Goal: Information Seeking & Learning: Learn about a topic

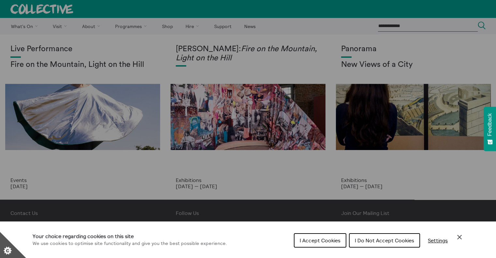
click at [68, 64] on div "Cookie preferences" at bounding box center [248, 129] width 496 height 258
click at [46, 46] on div "Cookie preferences" at bounding box center [248, 129] width 496 height 258
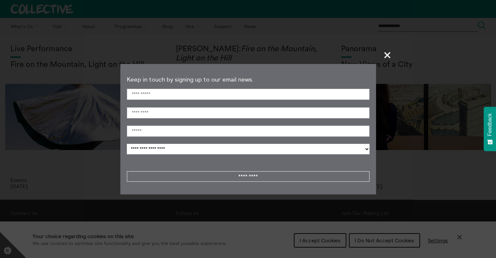
click at [388, 55] on span "+" at bounding box center [387, 54] width 19 height 19
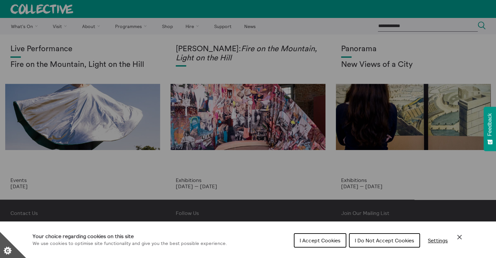
click at [70, 102] on div "Cookie preferences" at bounding box center [248, 129] width 496 height 258
click at [321, 240] on span "I Accept Cookies" at bounding box center [320, 240] width 41 height 7
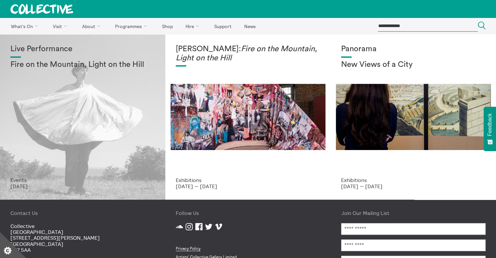
click at [114, 151] on div "Live Performance Fire on the Mountain, Light on the Hill" at bounding box center [82, 111] width 144 height 132
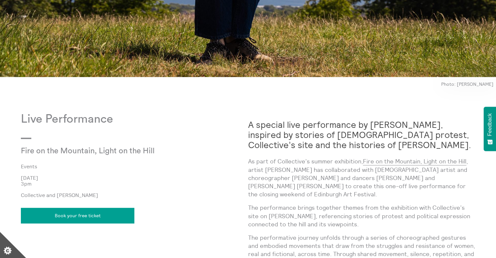
scroll to position [477, 0]
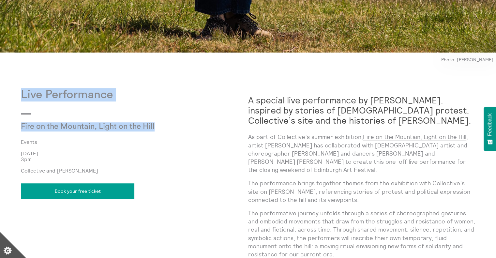
drag, startPoint x: 150, startPoint y: 126, endPoint x: 19, endPoint y: 87, distance: 136.5
click at [19, 87] on body "**********" at bounding box center [248, 128] width 496 height 1211
copy div "Live Performance Fire on the Mountain, Light on the Hill"
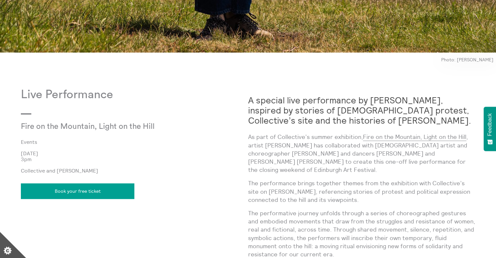
click at [157, 151] on p "[DATE]" at bounding box center [134, 153] width 227 height 6
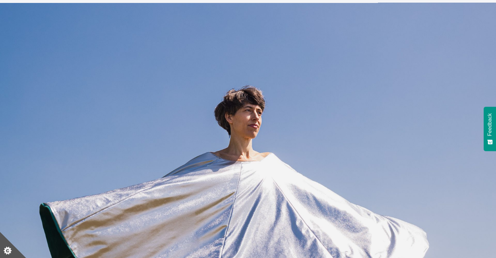
scroll to position [21, 0]
